Goal: Check status: Check status

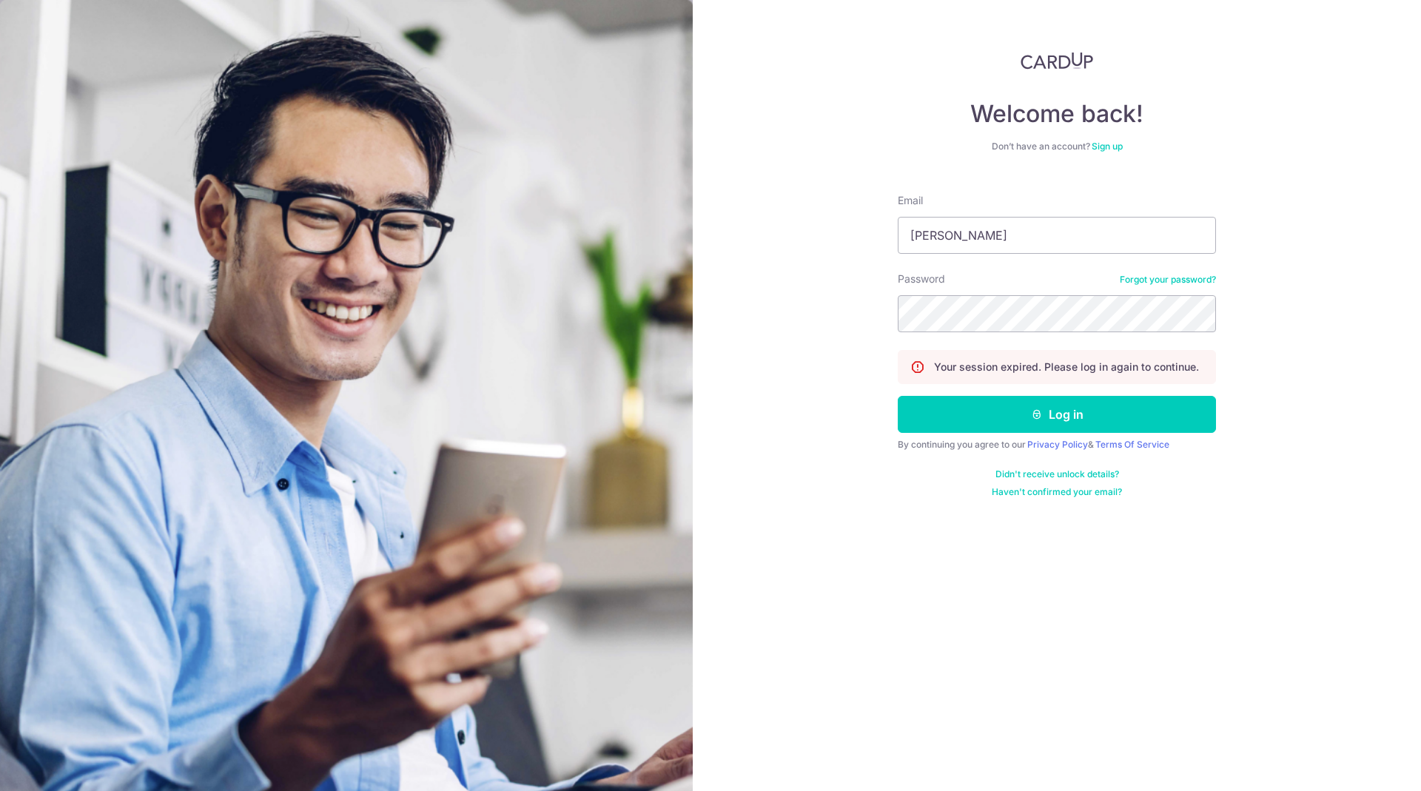
type input "[PERSON_NAME][EMAIL_ADDRESS][DOMAIN_NAME]"
click at [898, 396] on button "Log in" at bounding box center [1057, 414] width 318 height 37
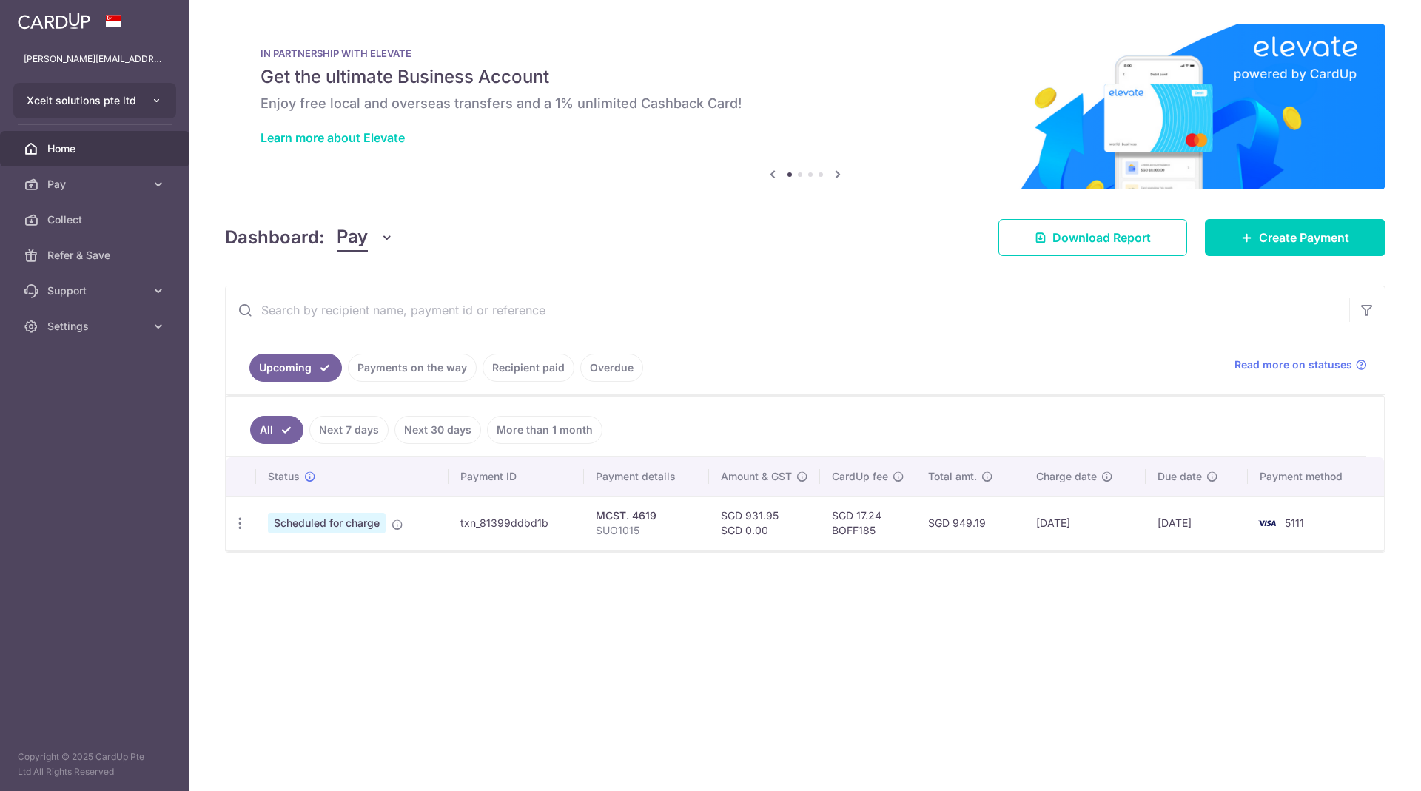
click at [101, 87] on button "Xceit solutions pte ltd" at bounding box center [94, 101] width 163 height 36
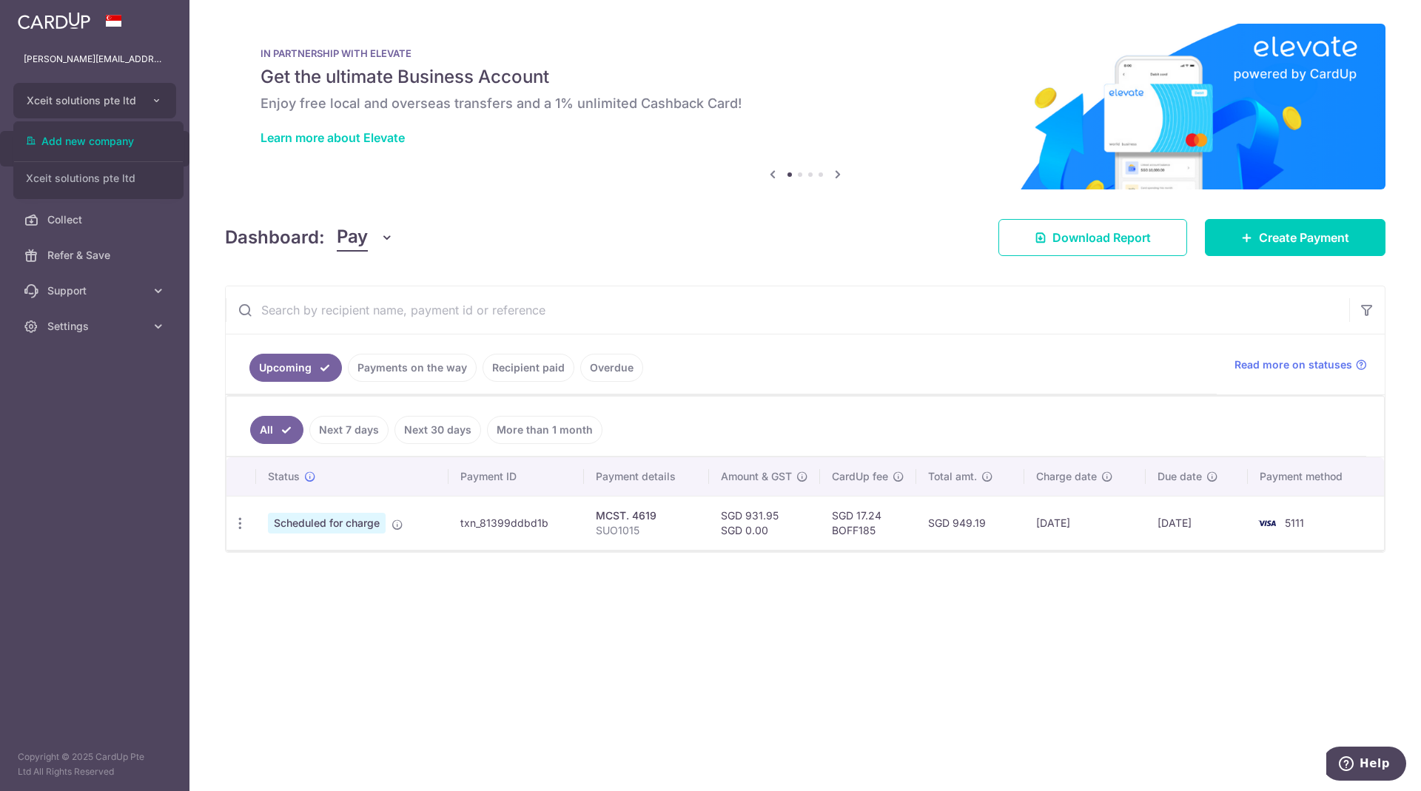
click at [363, 688] on div "× Pause Schedule Pause all future payments in this series Pause just this one p…" at bounding box center [805, 395] width 1232 height 791
click at [541, 427] on link "More than 1 month" at bounding box center [544, 430] width 115 height 28
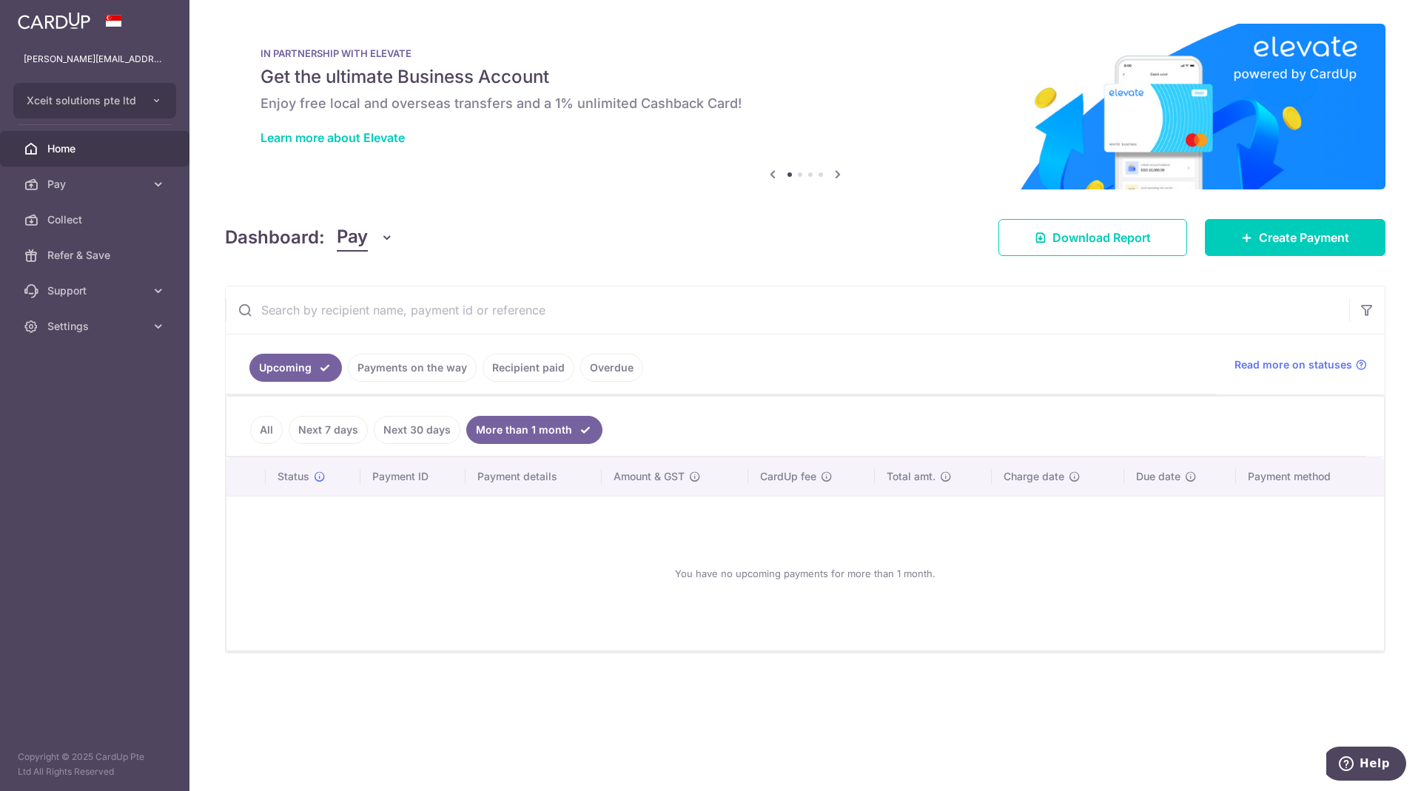
click at [516, 364] on link "Recipient paid" at bounding box center [529, 368] width 92 height 28
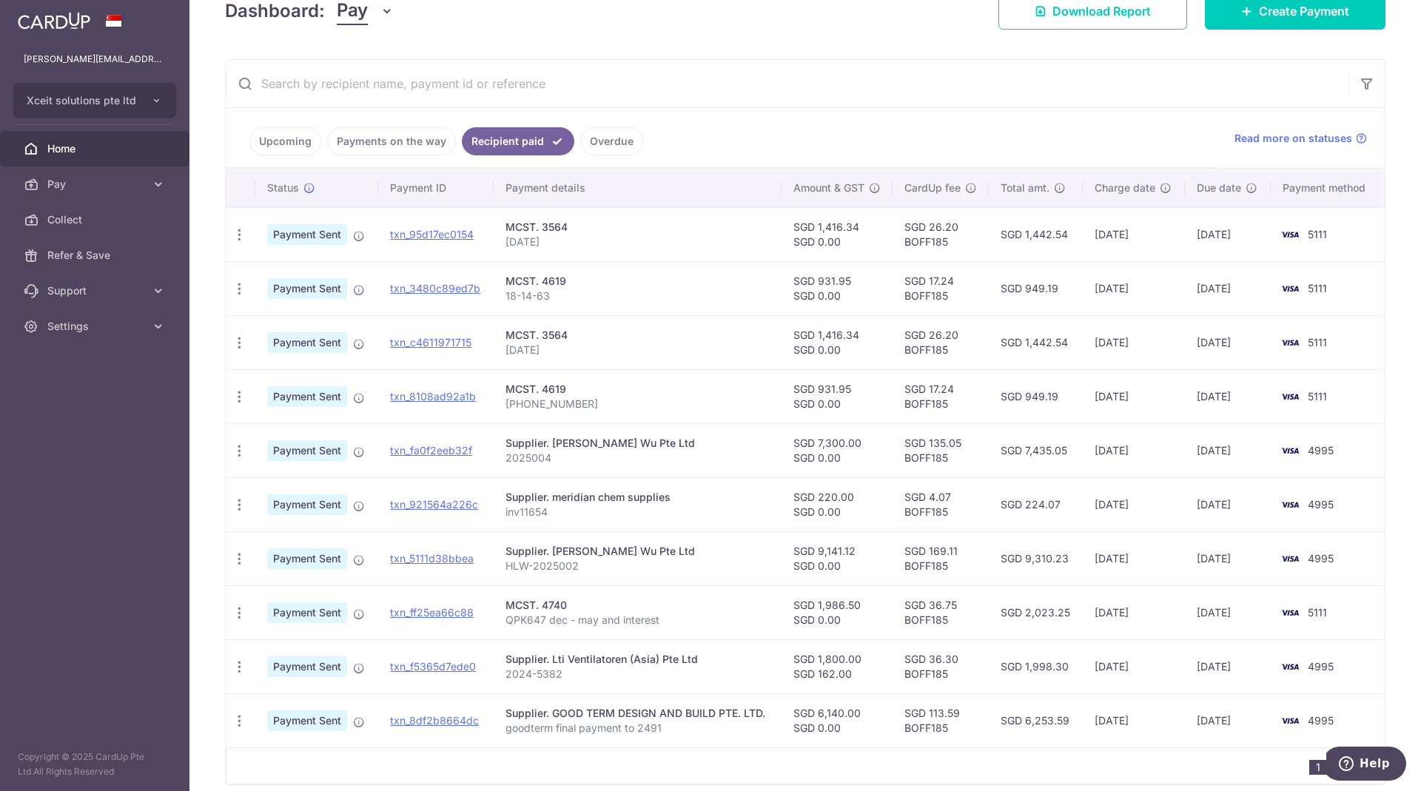
scroll to position [290, 0]
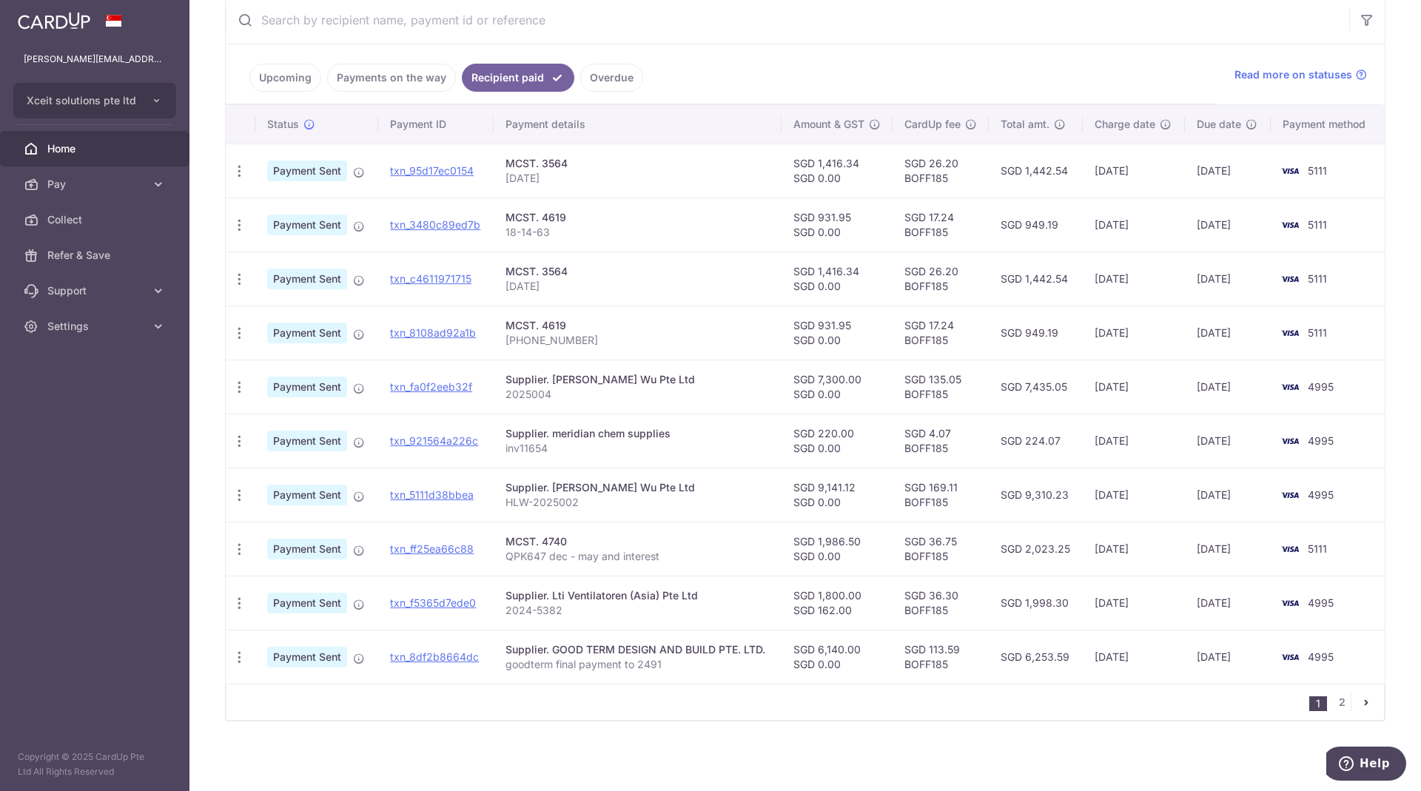
click at [739, 734] on div "× Pause Schedule Pause all future payments in this series Pause just this one p…" at bounding box center [805, 395] width 1232 height 791
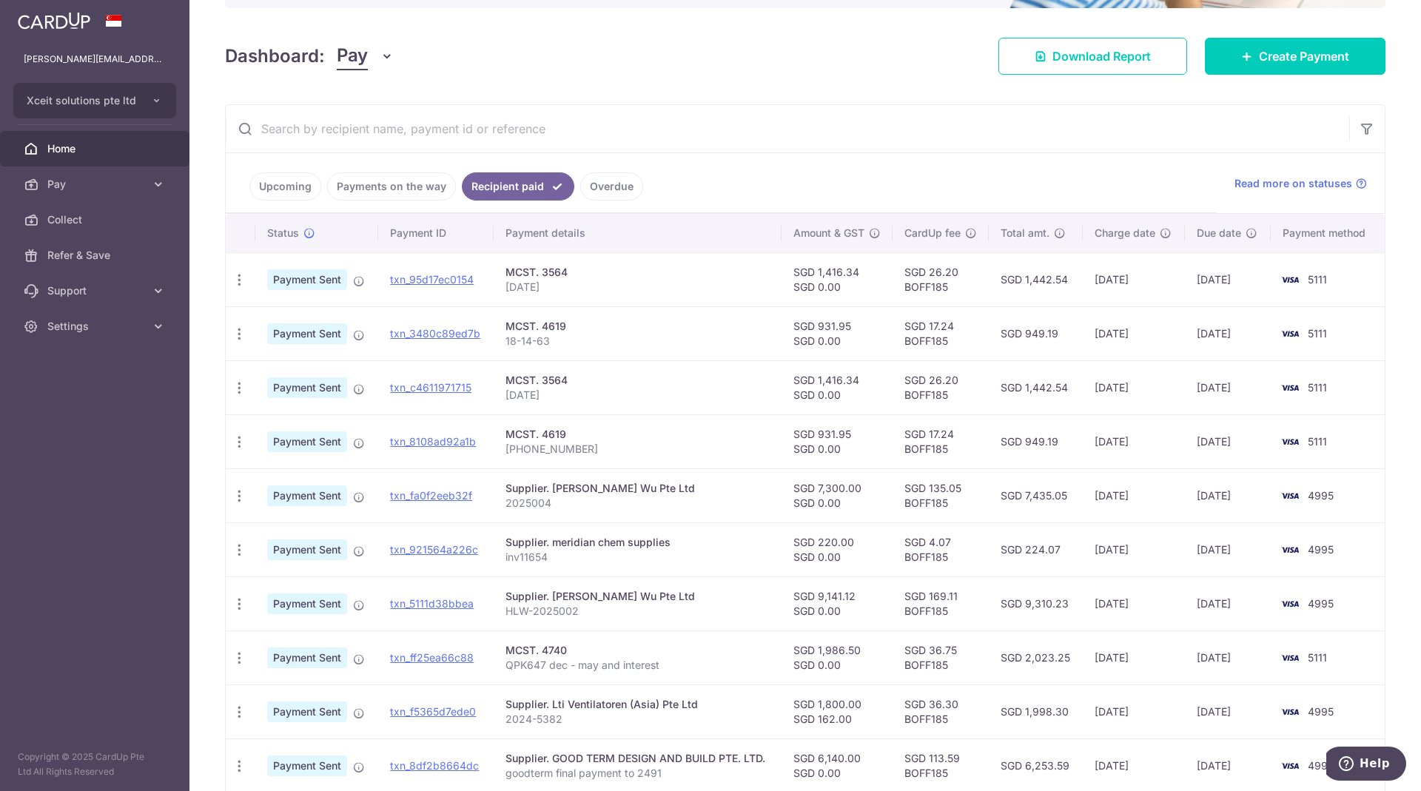
scroll to position [179, 0]
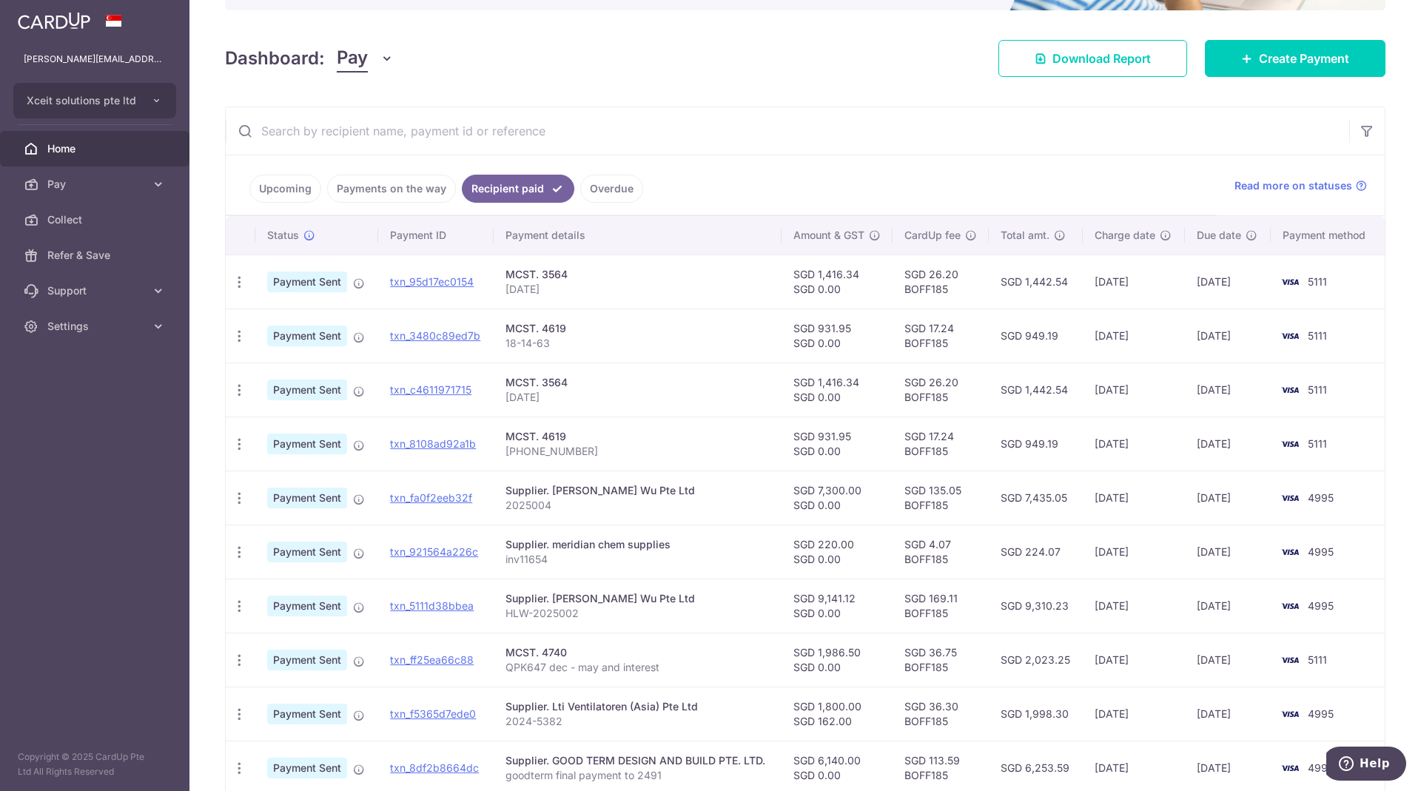
click at [534, 129] on input "text" at bounding box center [788, 130] width 1124 height 47
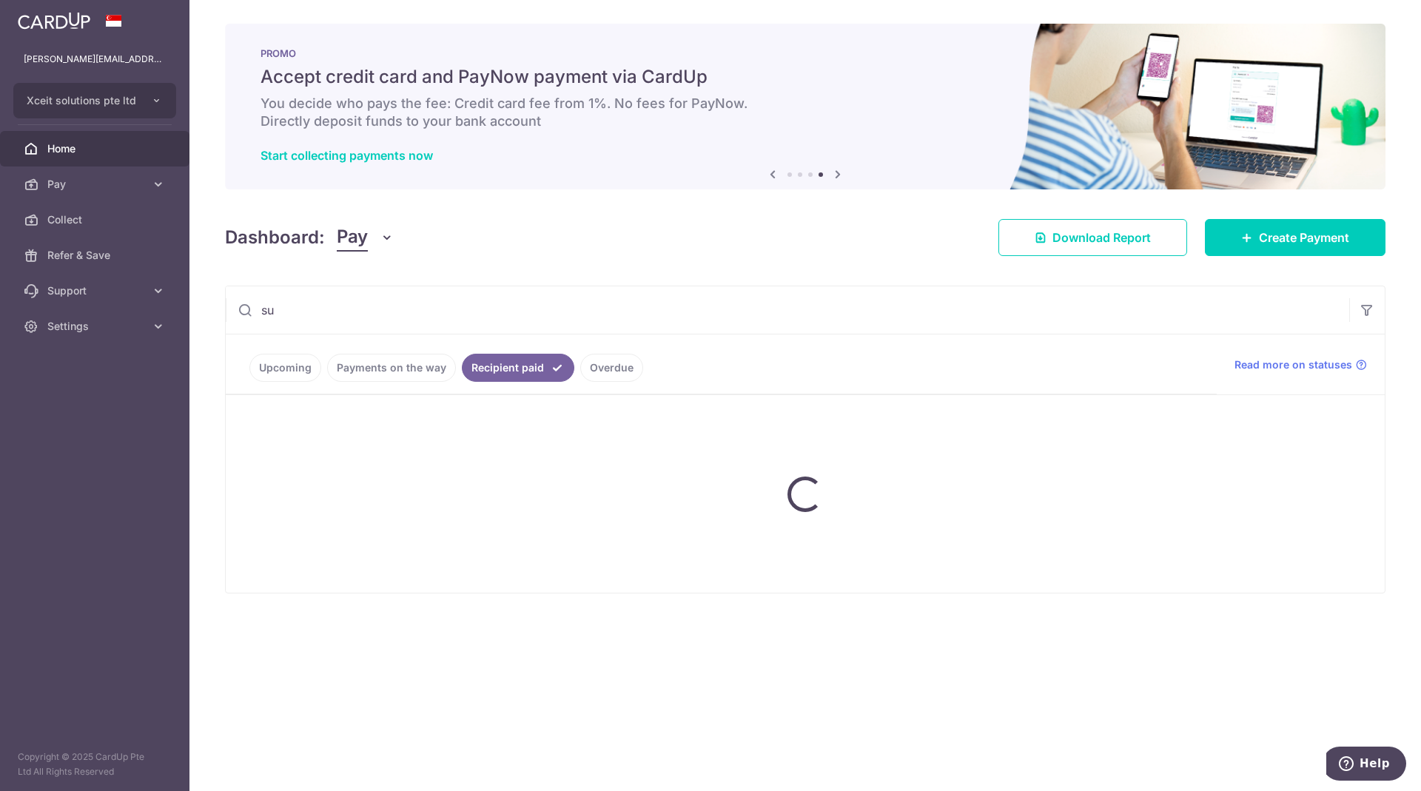
type input "s"
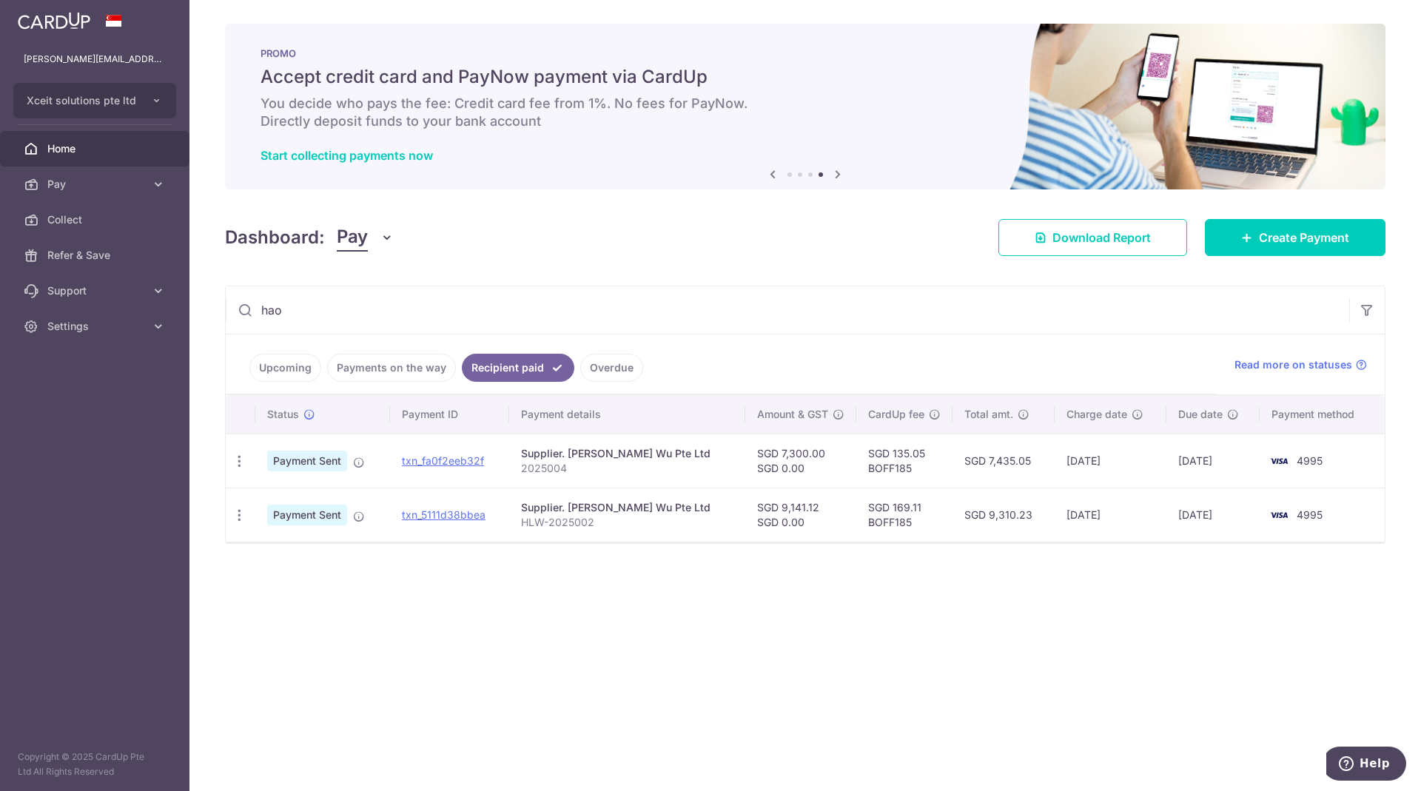
type input "hao"
